Goal: Task Accomplishment & Management: Complete application form

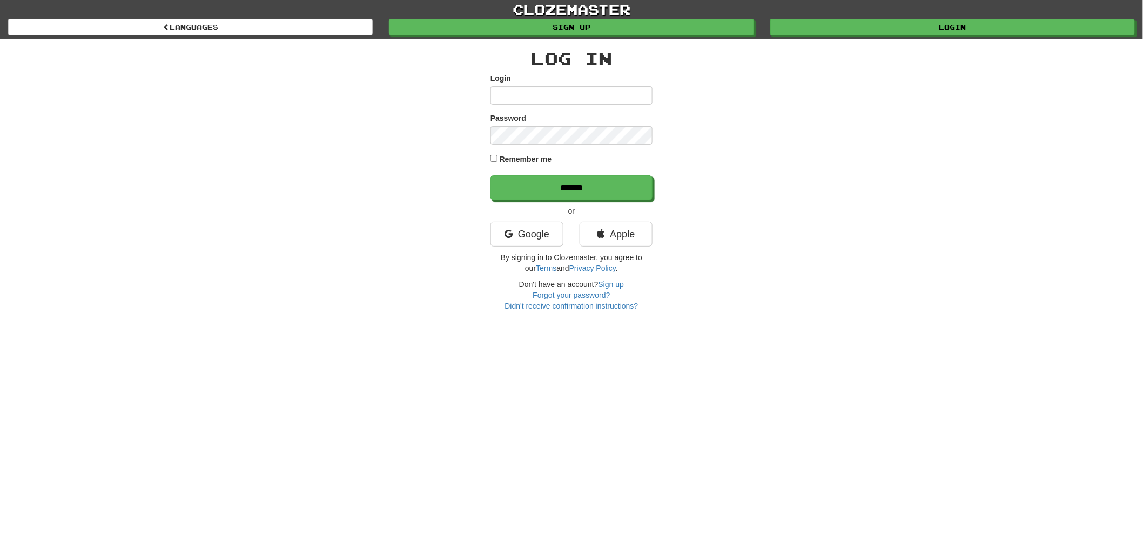
type input "******"
click at [490, 175] on input "******" at bounding box center [571, 187] width 162 height 25
